Goal: Task Accomplishment & Management: Manage account settings

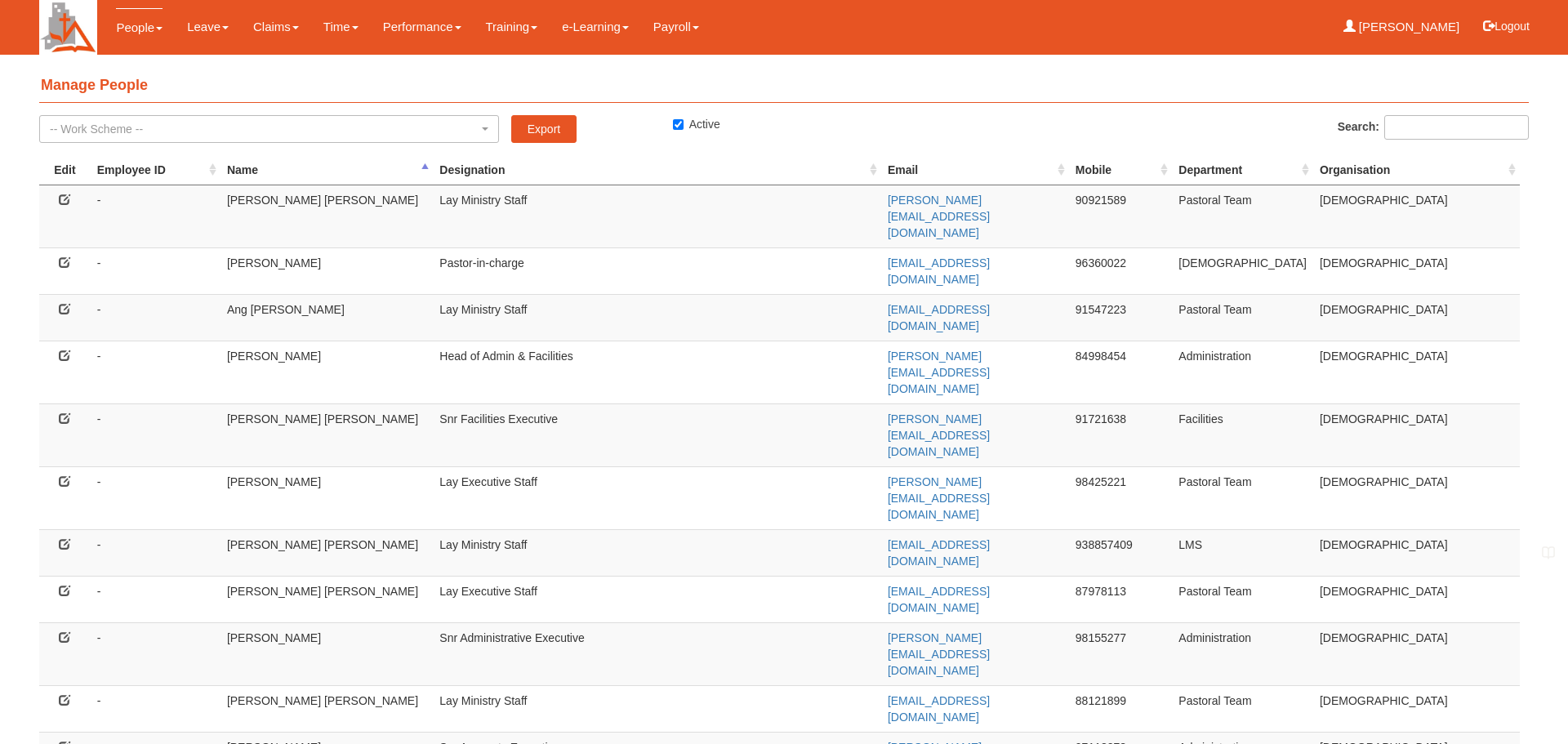
select select "50"
click at [69, 475] on icon at bounding box center [64, 481] width 11 height 11
select select "50"
